Goal: Entertainment & Leisure: Consume media (video, audio)

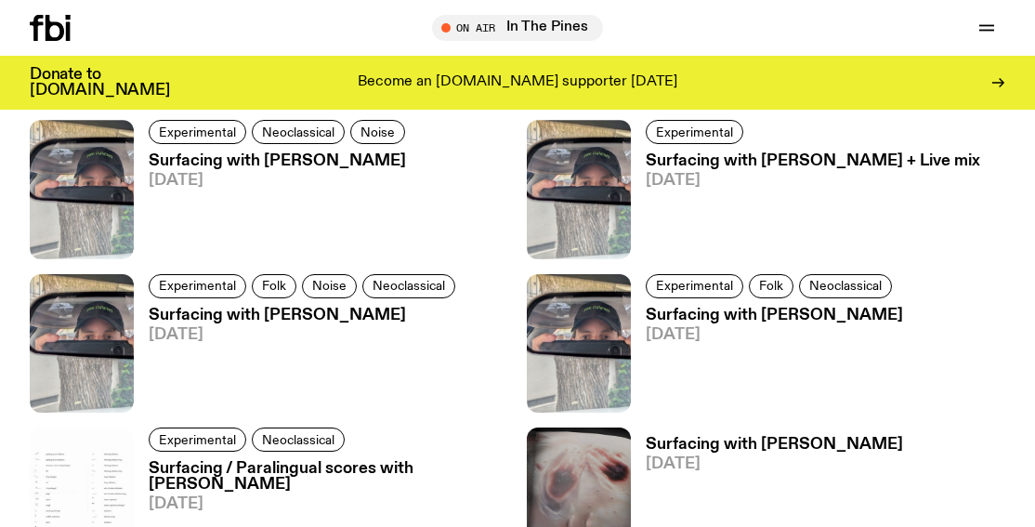
scroll to position [1052, 0]
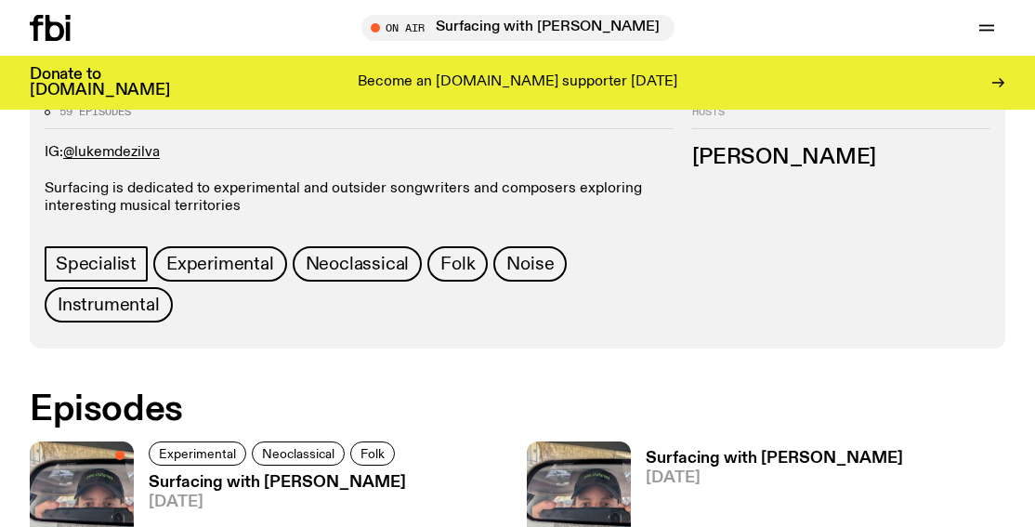
scroll to position [967, 0]
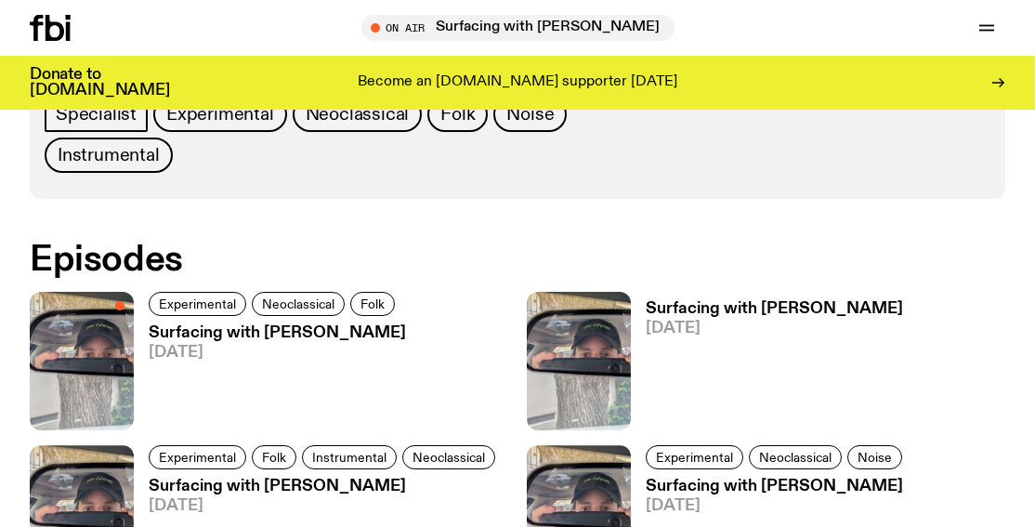
click at [277, 337] on h3 "Surfacing with [PERSON_NAME]" at bounding box center [277, 333] width 257 height 16
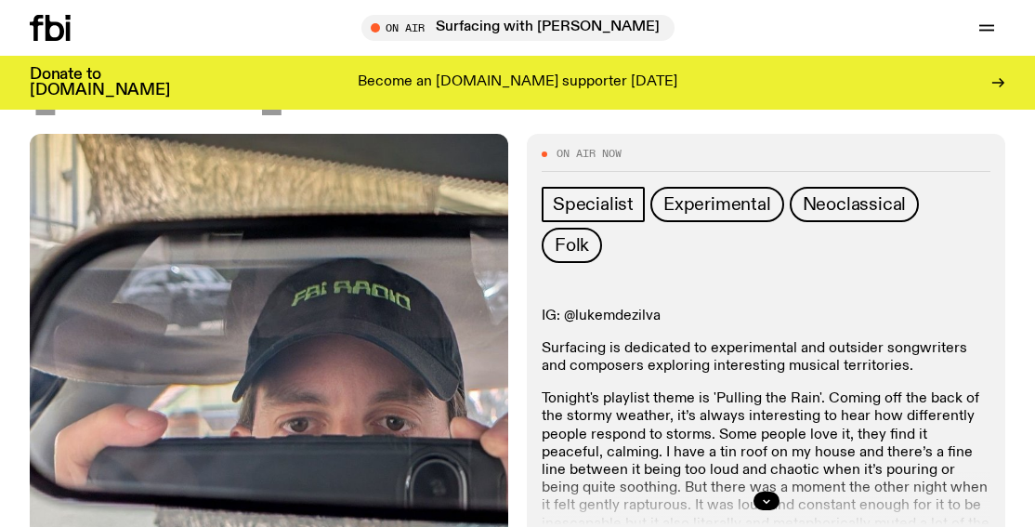
scroll to position [356, 0]
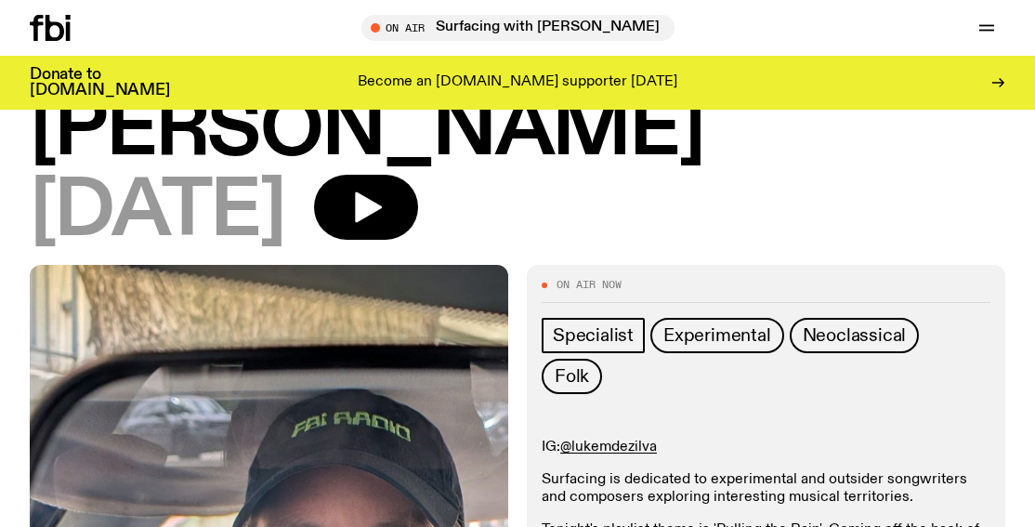
scroll to position [489, 0]
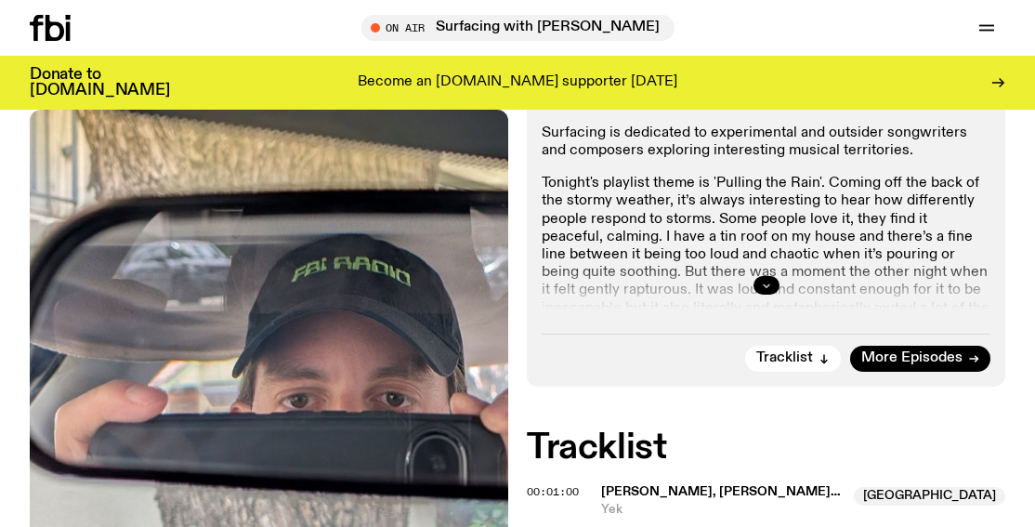
click at [763, 280] on icon "button" at bounding box center [766, 285] width 11 height 11
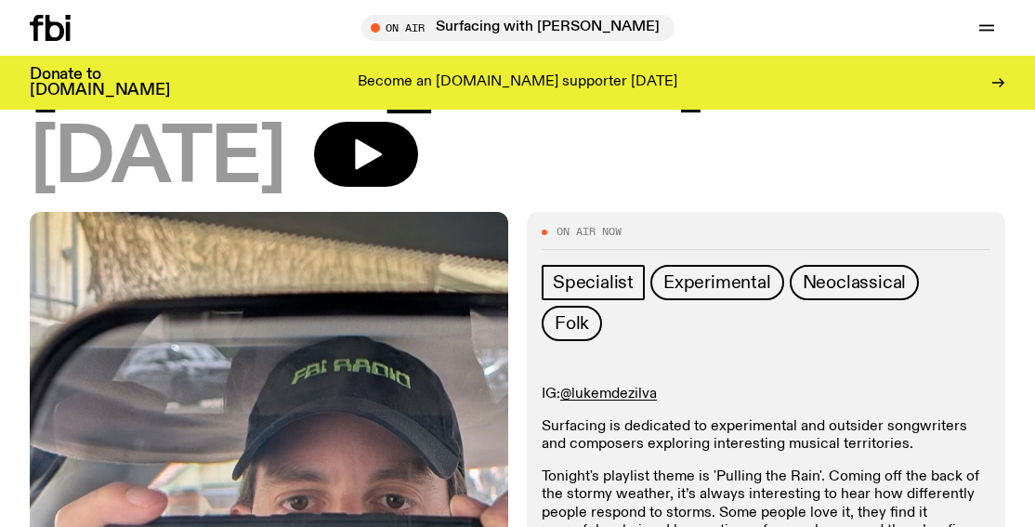
scroll to position [195, 0]
